Goal: Task Accomplishment & Management: Manage account settings

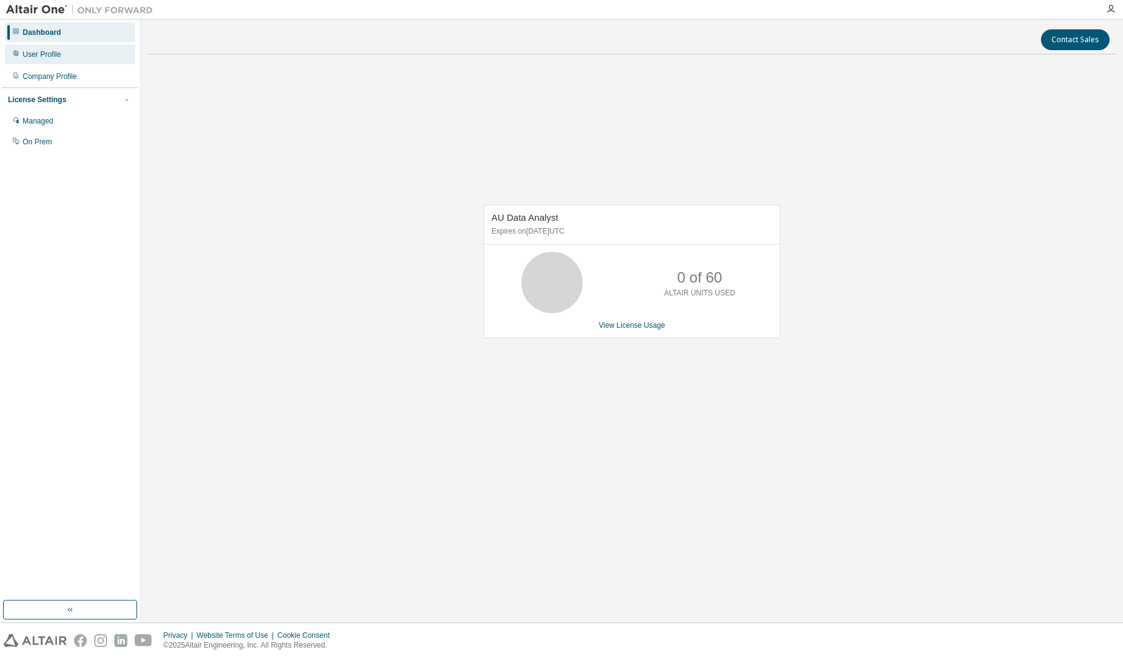
click at [37, 55] on div "User Profile" at bounding box center [42, 55] width 39 height 10
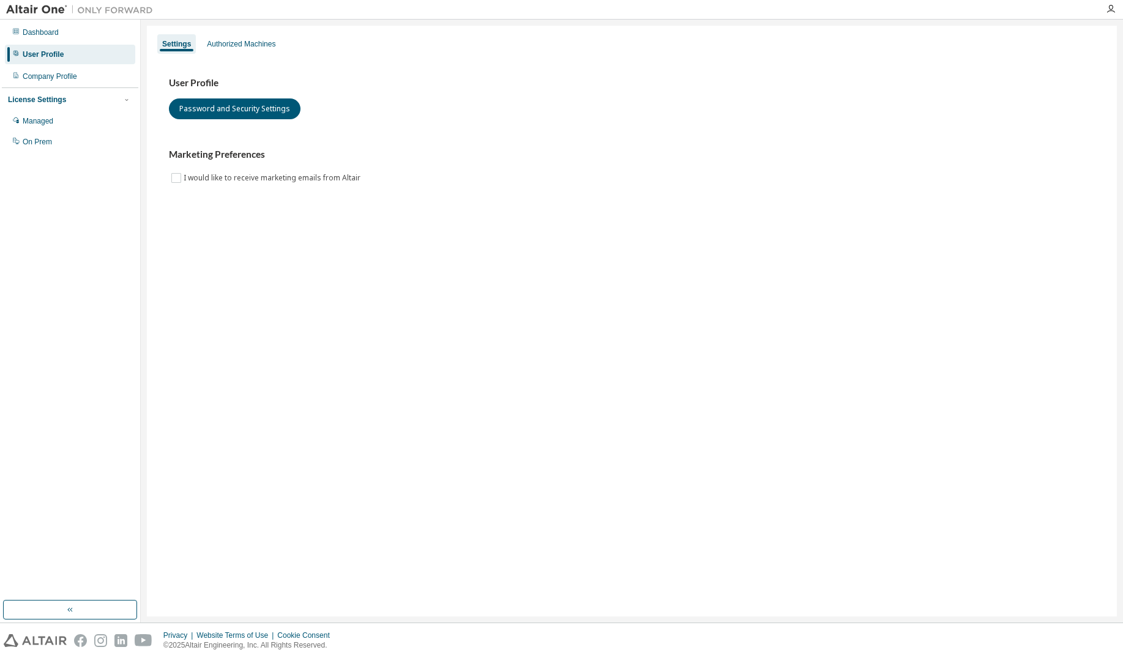
click at [34, 11] on img at bounding box center [82, 10] width 153 height 12
click at [1111, 9] on icon "button" at bounding box center [1111, 9] width 10 height 10
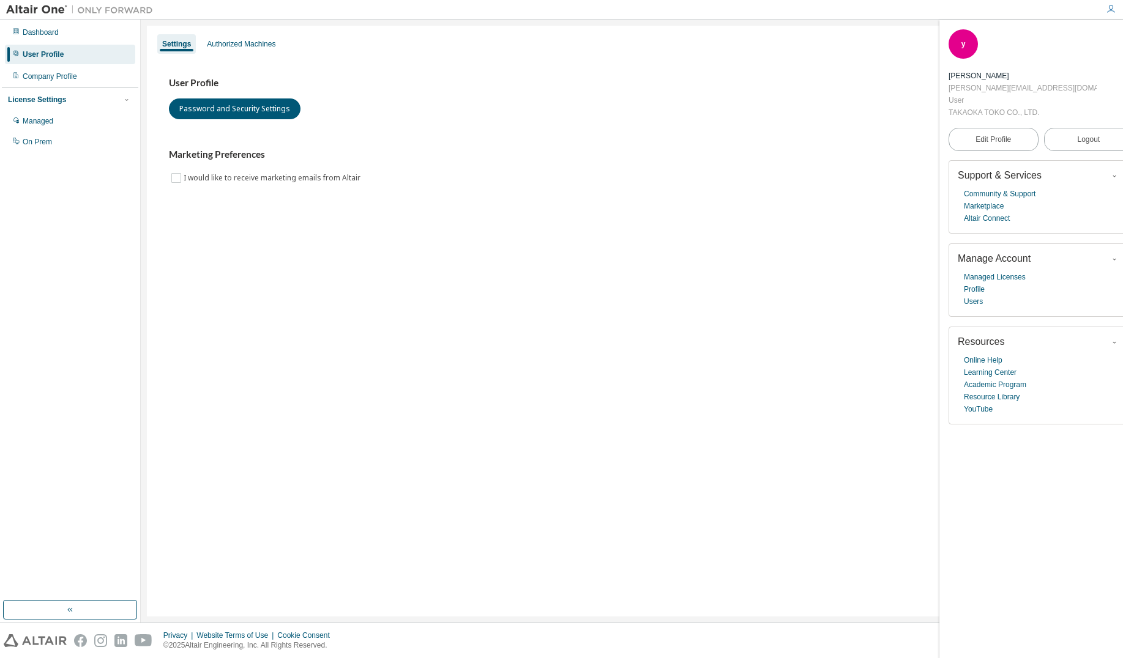
click at [852, 193] on div "User Profile Password and Security Settings Marketing Preferences I would like …" at bounding box center [631, 138] width 955 height 167
